Goal: Find specific page/section: Find specific page/section

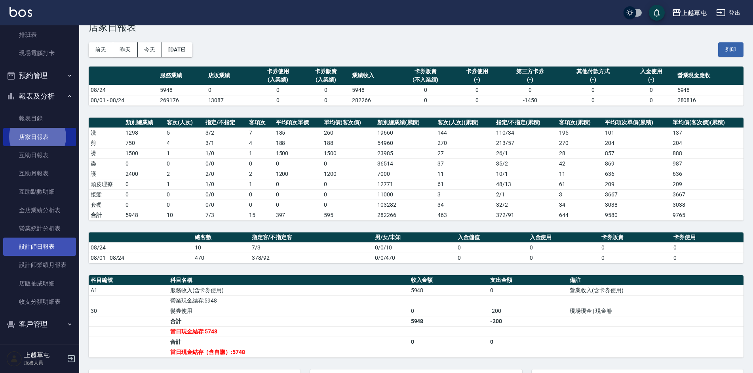
scroll to position [40, 0]
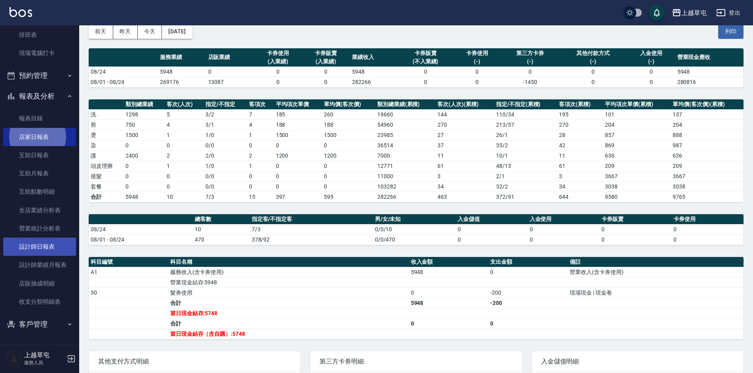
click at [29, 245] on link "設計師日報表" at bounding box center [39, 246] width 73 height 18
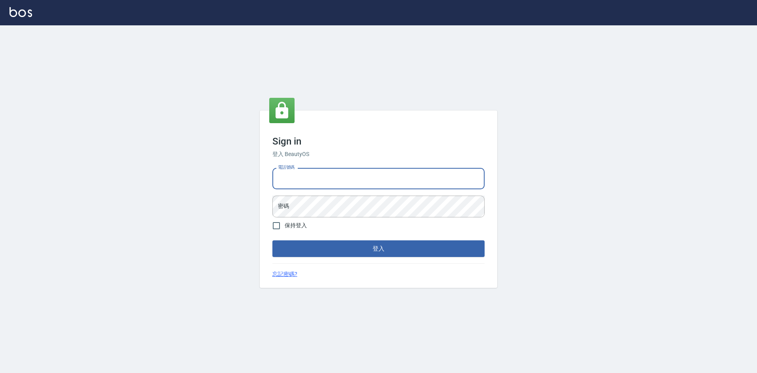
click at [305, 182] on input "電話號碼" at bounding box center [378, 178] width 212 height 21
type input "2380118"
click at [272, 240] on button "登入" at bounding box center [378, 248] width 212 height 17
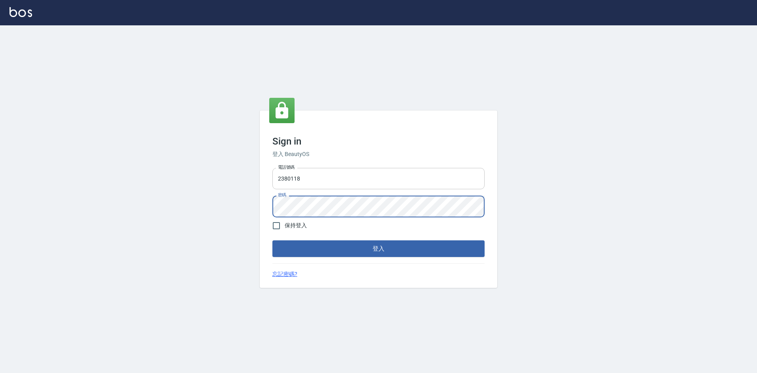
click at [272, 240] on button "登入" at bounding box center [378, 248] width 212 height 17
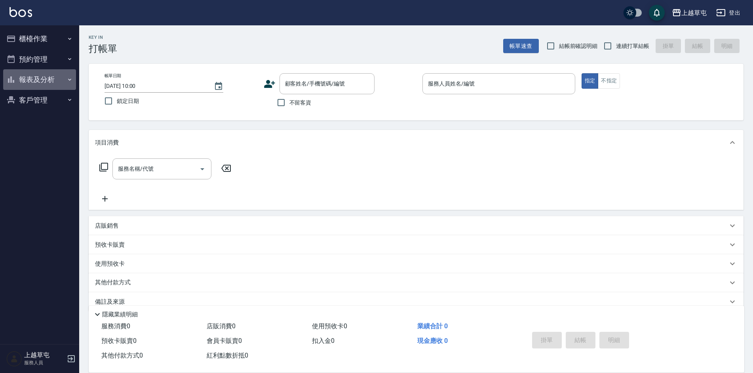
click at [55, 82] on button "報表及分析" at bounding box center [39, 79] width 73 height 21
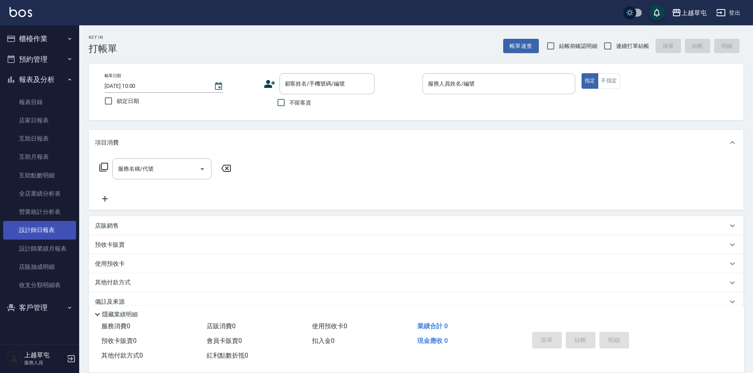
click at [58, 233] on link "設計師日報表" at bounding box center [39, 230] width 73 height 18
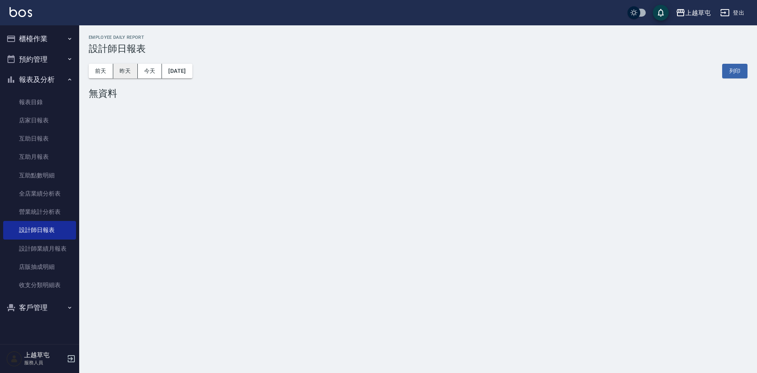
click at [123, 69] on button "昨天" at bounding box center [125, 71] width 25 height 15
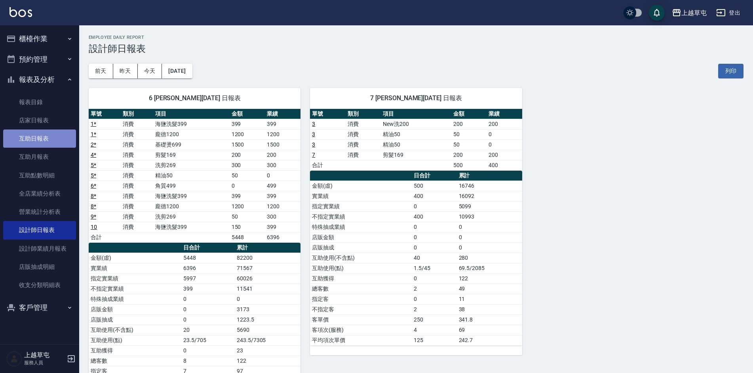
drag, startPoint x: 110, startPoint y: 78, endPoint x: 50, endPoint y: 137, distance: 83.4
click at [50, 137] on link "互助日報表" at bounding box center [39, 138] width 73 height 18
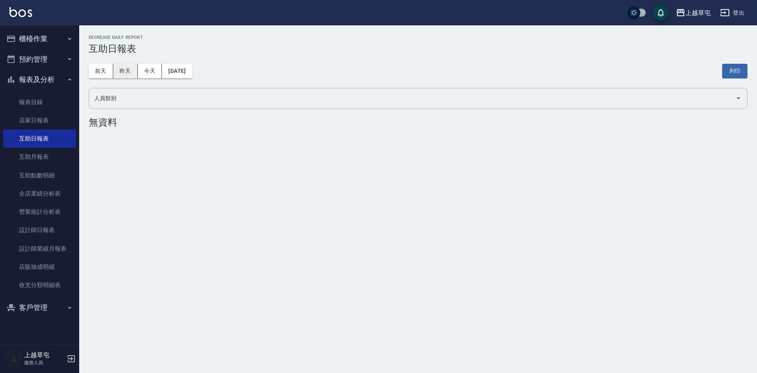
click at [126, 70] on button "昨天" at bounding box center [125, 71] width 25 height 15
